Goal: Browse casually

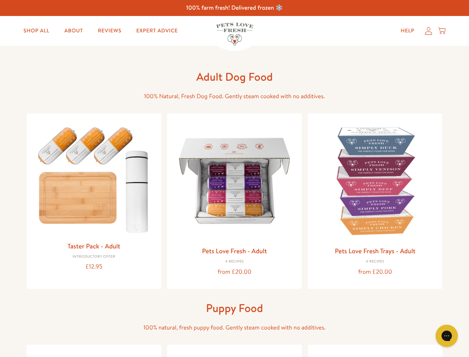
click at [447, 336] on icon "Open gorgias live chat" at bounding box center [446, 335] width 7 height 7
